Goal: Participate in discussion: Participate in discussion

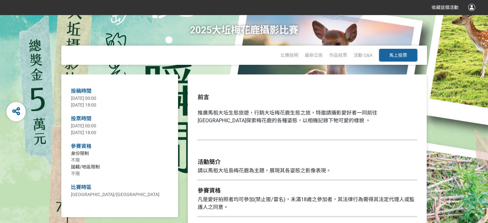
click at [406, 56] on span "馬上投票" at bounding box center [398, 55] width 18 height 5
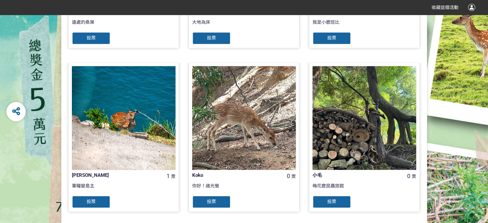
scroll to position [667, 0]
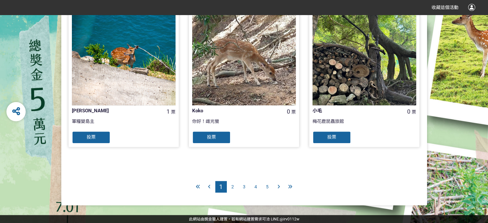
click at [265, 189] on div "5" at bounding box center [268, 187] width 12 height 12
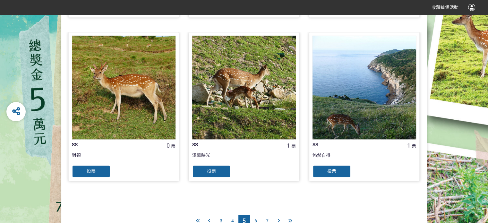
scroll to position [667, 0]
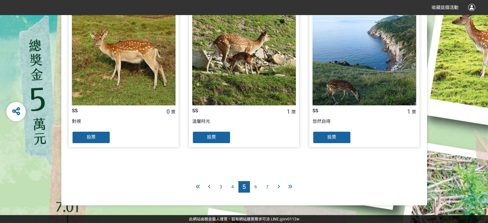
click at [266, 190] on div "7" at bounding box center [268, 187] width 12 height 12
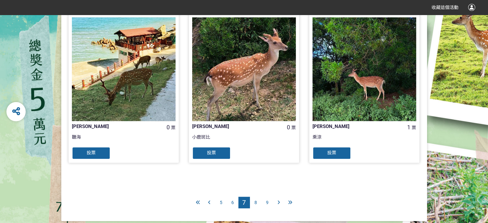
scroll to position [667, 0]
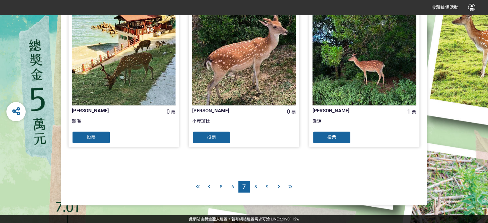
click at [268, 189] on span "9" at bounding box center [267, 186] width 3 height 5
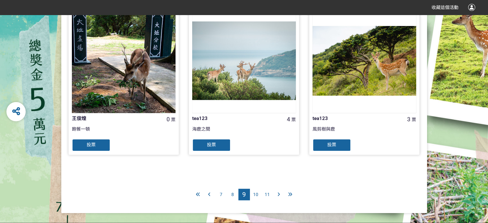
scroll to position [667, 0]
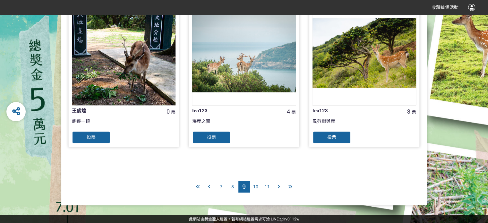
click at [258, 188] on span "10" at bounding box center [255, 186] width 5 height 5
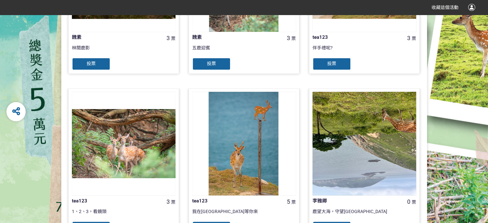
scroll to position [250, 0]
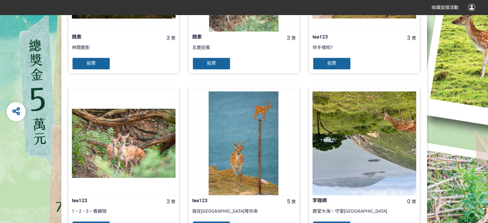
click at [251, 177] on div at bounding box center [244, 143] width 104 height 104
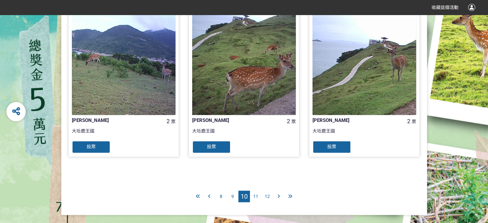
scroll to position [667, 0]
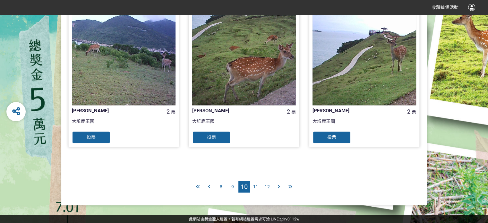
click at [234, 186] on div "9" at bounding box center [233, 187] width 12 height 12
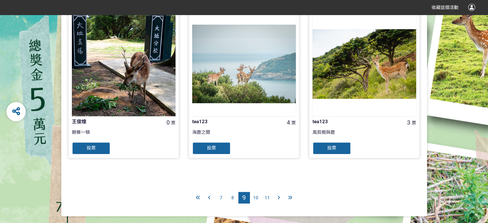
scroll to position [667, 0]
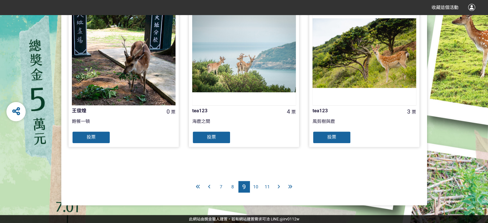
click at [255, 190] on div "10" at bounding box center [256, 187] width 12 height 12
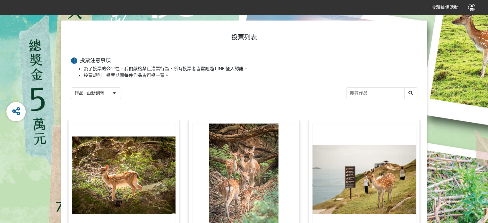
scroll to position [96, 0]
